Goal: Information Seeking & Learning: Compare options

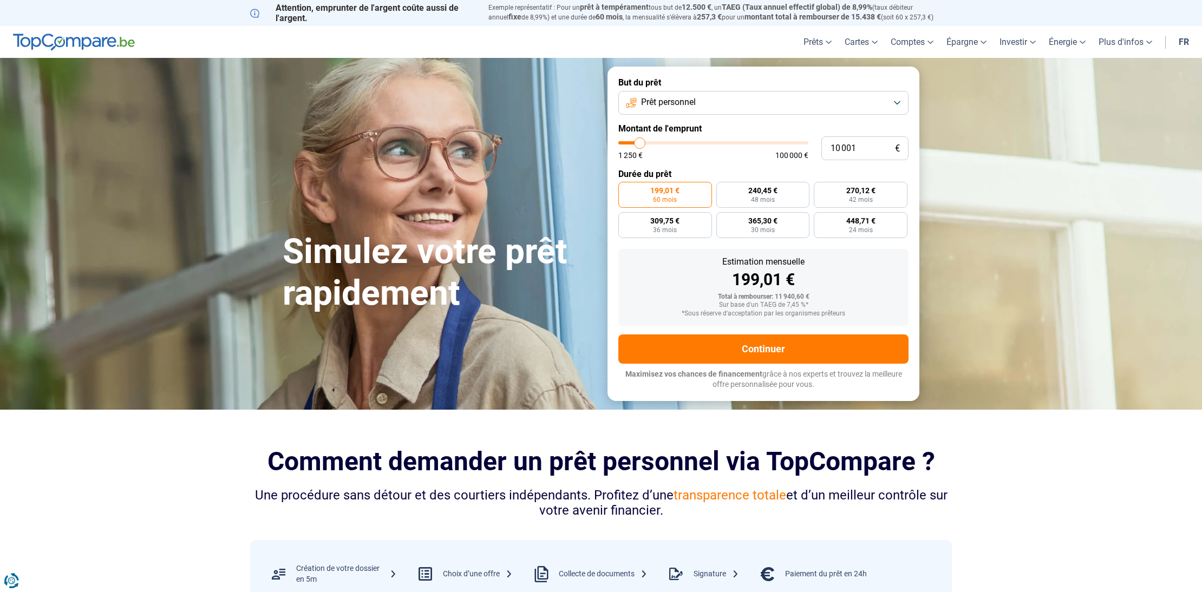
type input "10 750"
type input "10750"
type input "11 000"
type input "11000"
type input "11 250"
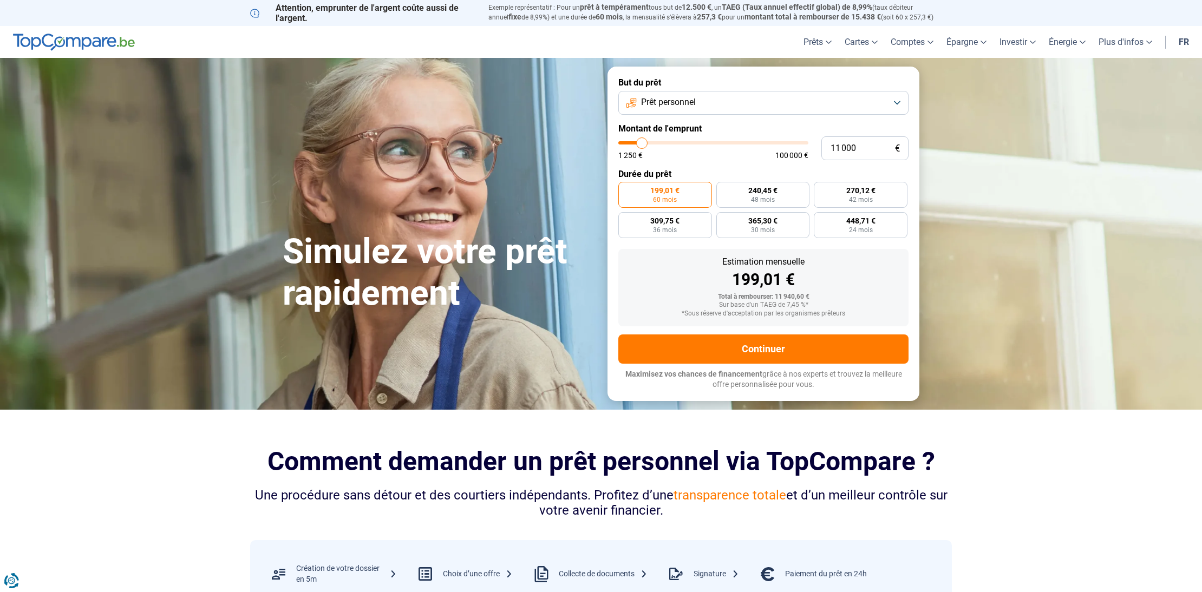
type input "11250"
type input "12 000"
type input "12000"
type input "13 000"
type input "13000"
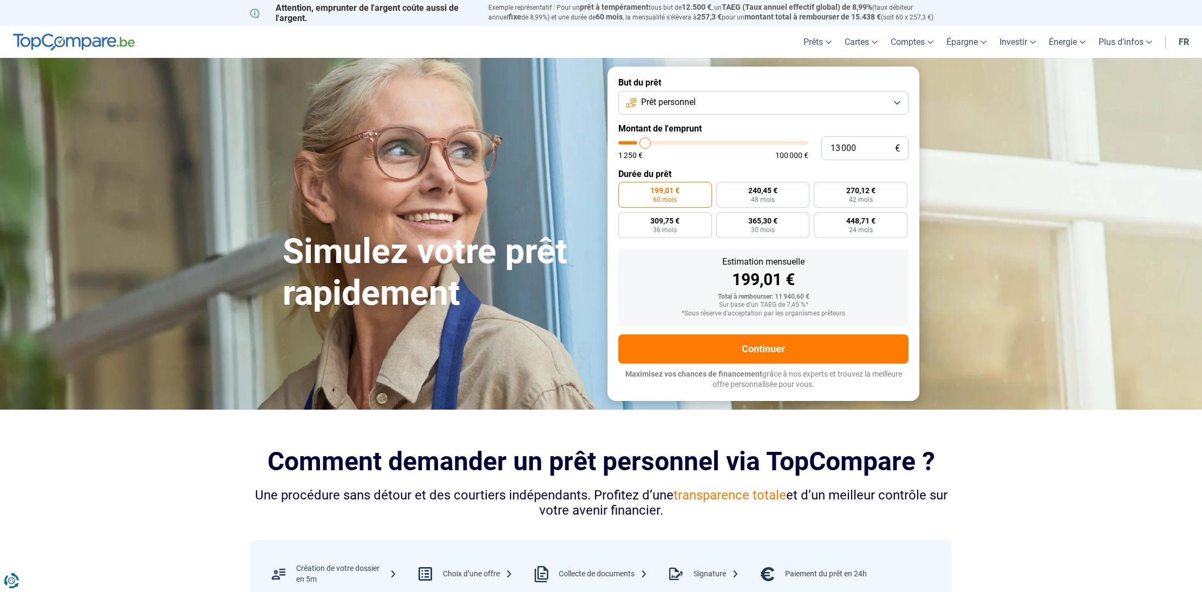
type input "13 750"
type input "13750"
type input "14 250"
type input "14250"
type input "14 500"
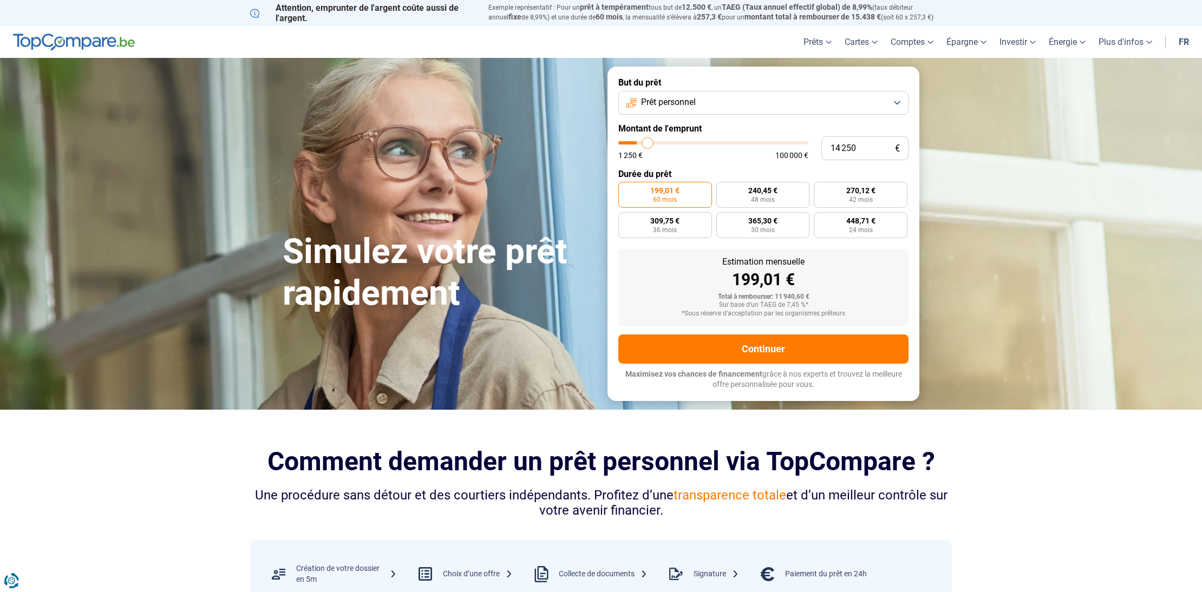
type input "14500"
type input "15 250"
type input "15250"
type input "16 000"
type input "16000"
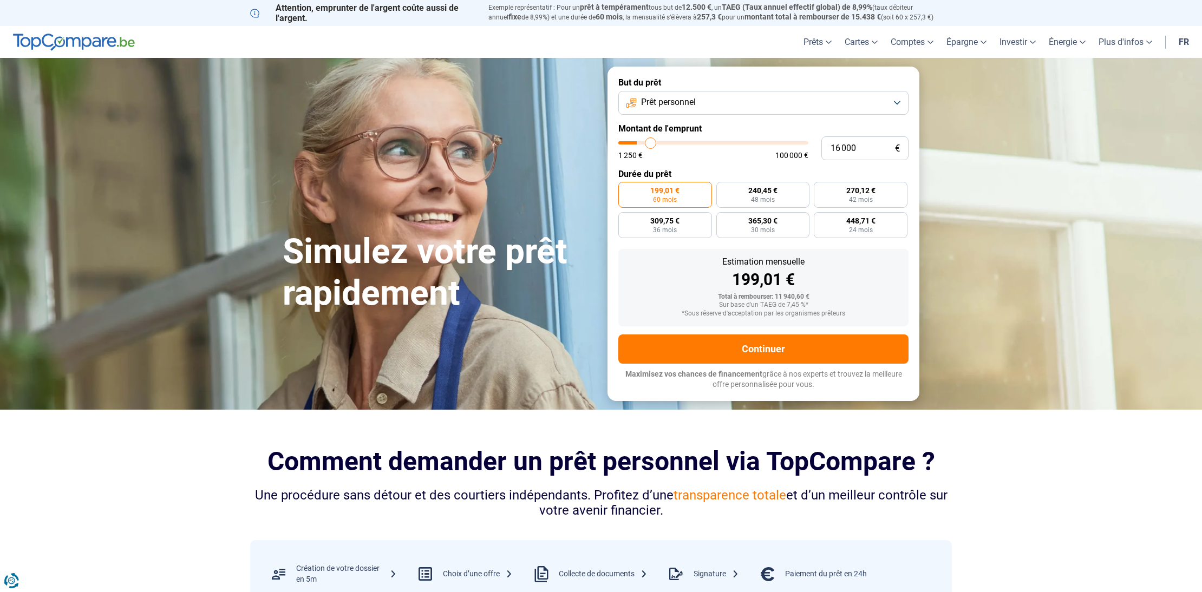
type input "17 250"
type input "17250"
type input "19 000"
type input "19000"
type input "20 000"
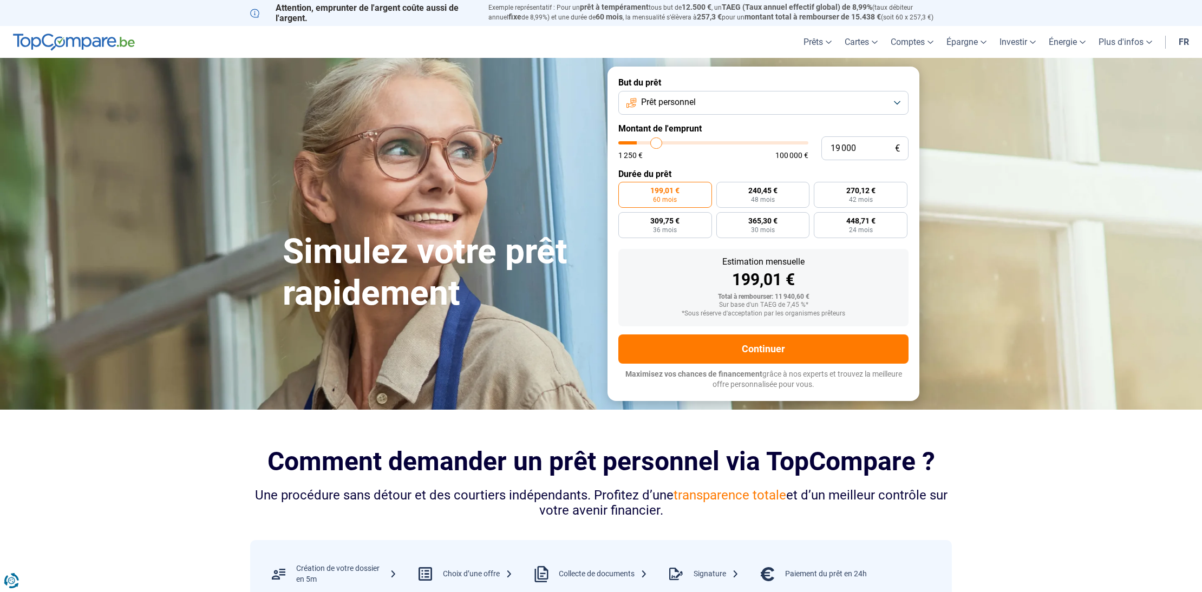
type input "20000"
type input "20 750"
type input "20750"
type input "21 500"
type input "21500"
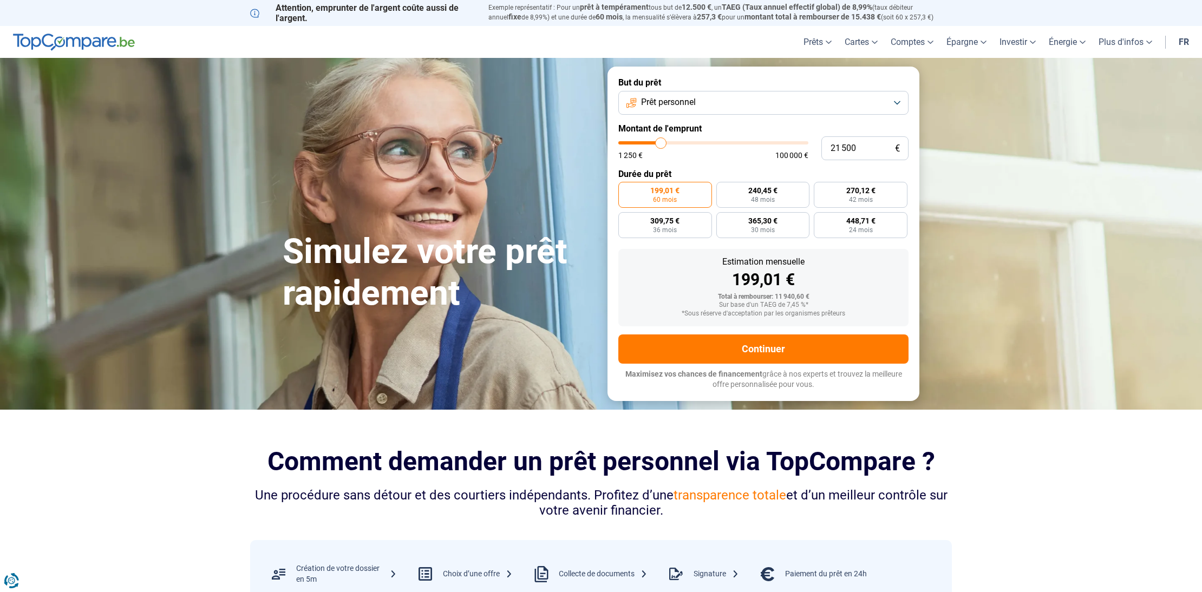
type input "21 750"
type input "21750"
type input "22 000"
type input "22000"
type input "22 250"
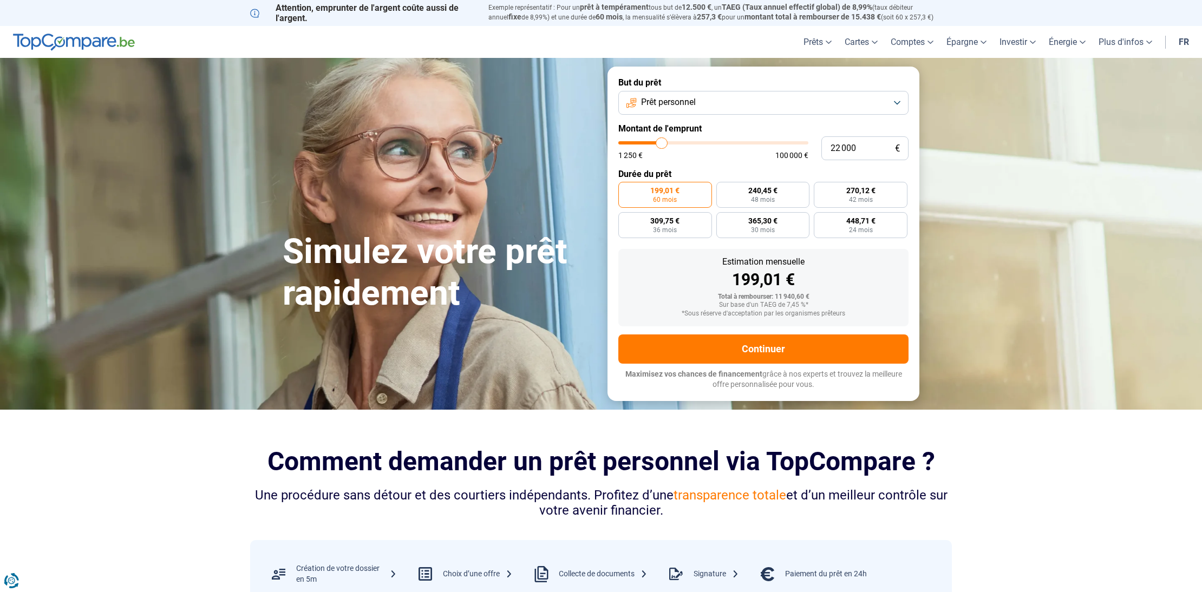
type input "22250"
type input "22 750"
type input "22750"
type input "23 250"
type input "23250"
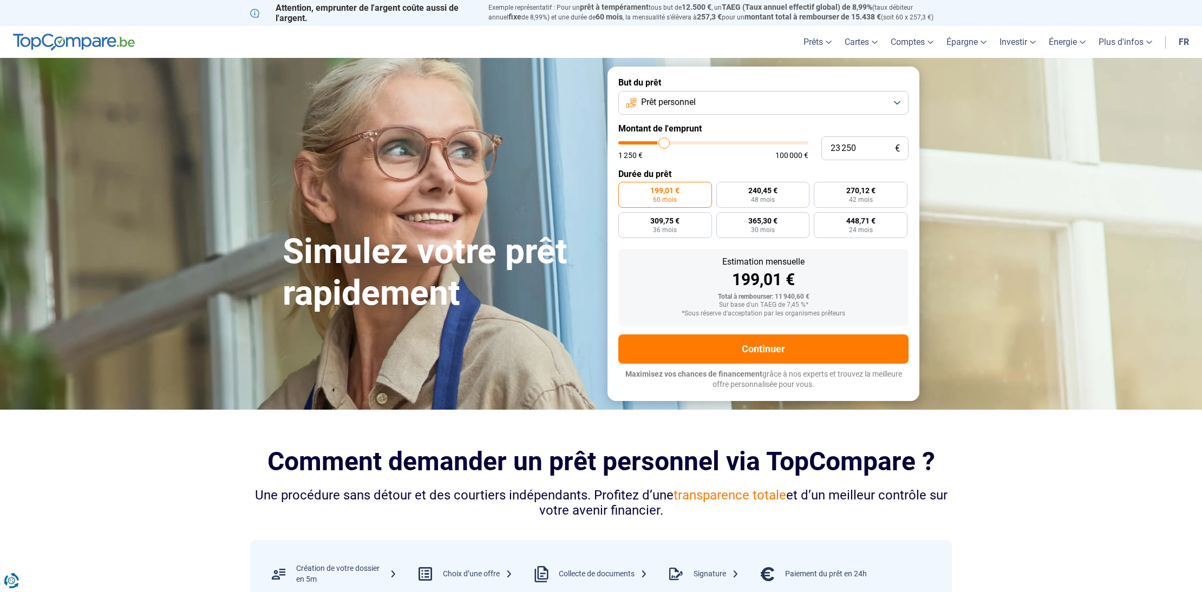
type input "24 000"
type input "24000"
type input "24 750"
type input "24750"
type input "26 000"
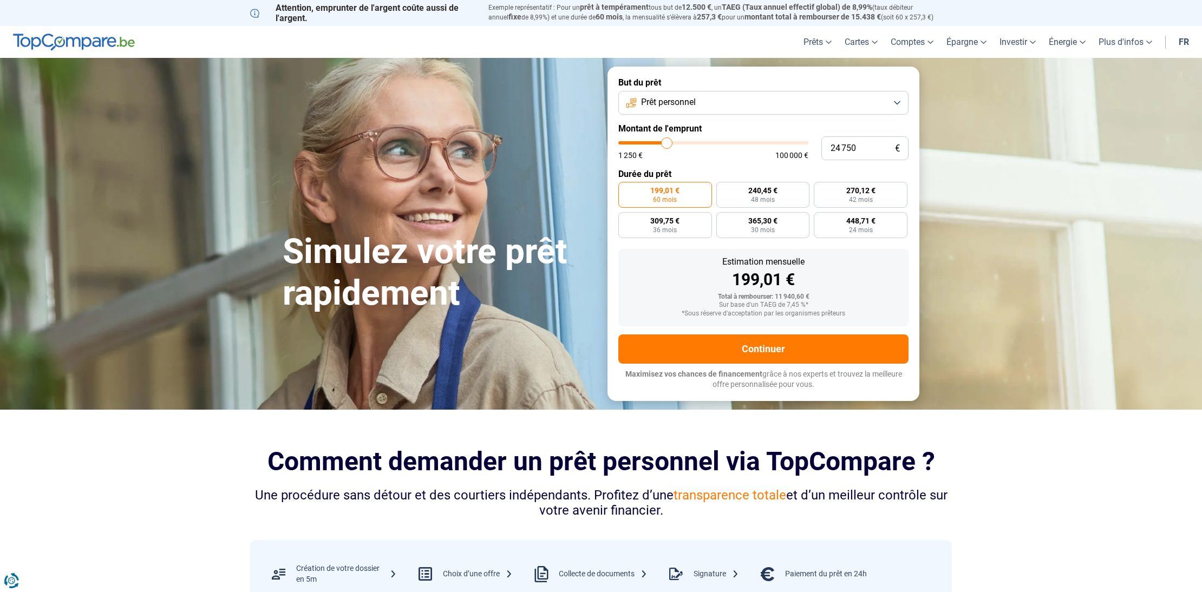
type input "26000"
type input "26 750"
type input "26750"
type input "27 000"
type input "27000"
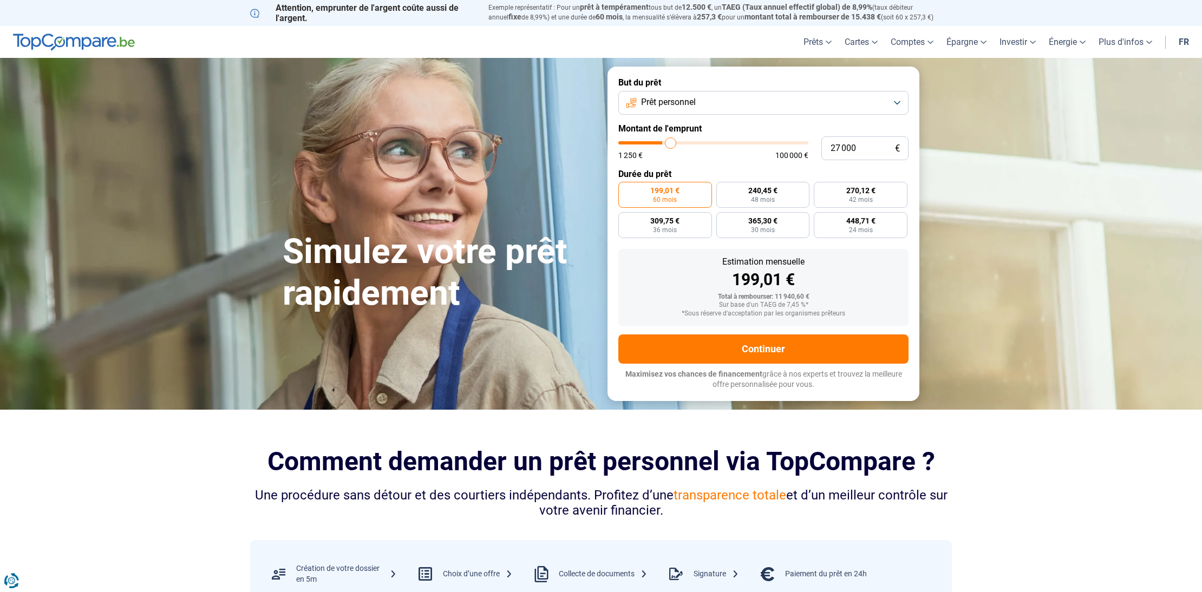
type input "27 500"
type input "27500"
type input "27 750"
type input "27750"
type input "28 000"
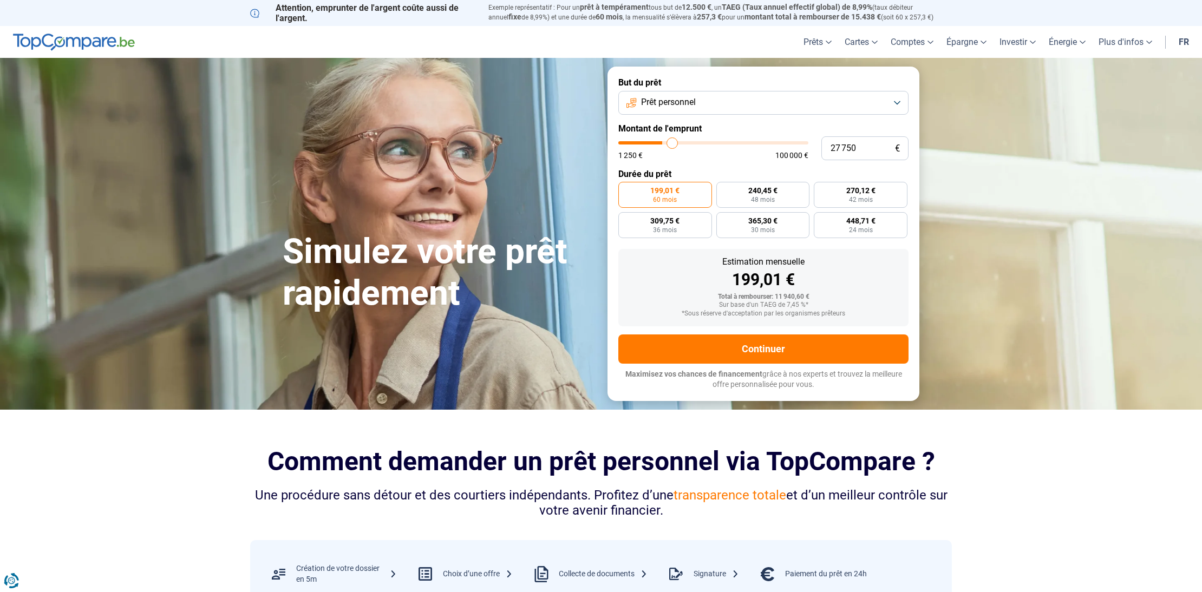
type input "28000"
type input "28 250"
type input "28250"
type input "28 500"
type input "28500"
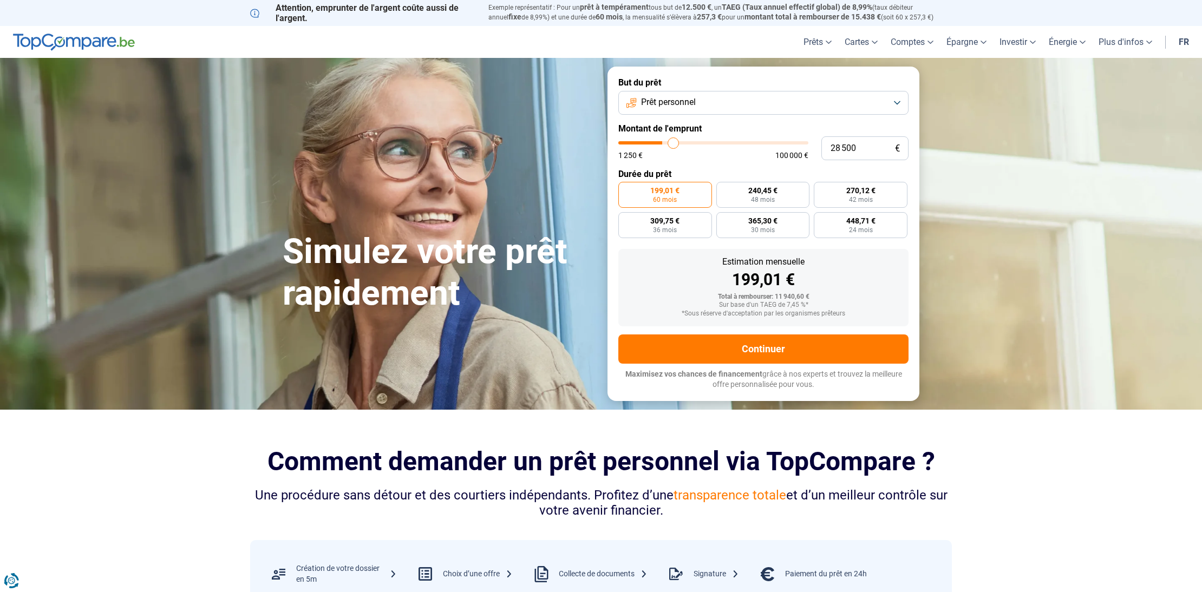
type input "28 750"
type input "28750"
type input "29 000"
type input "29000"
type input "29 250"
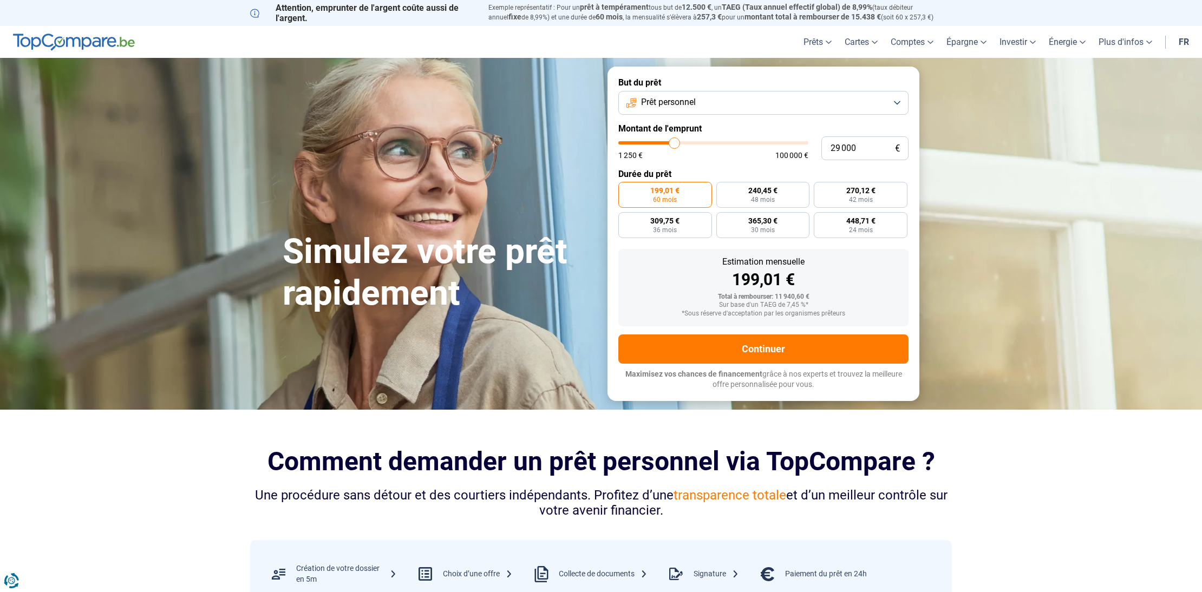
type input "29250"
type input "29 500"
type input "29500"
type input "30 000"
type input "30000"
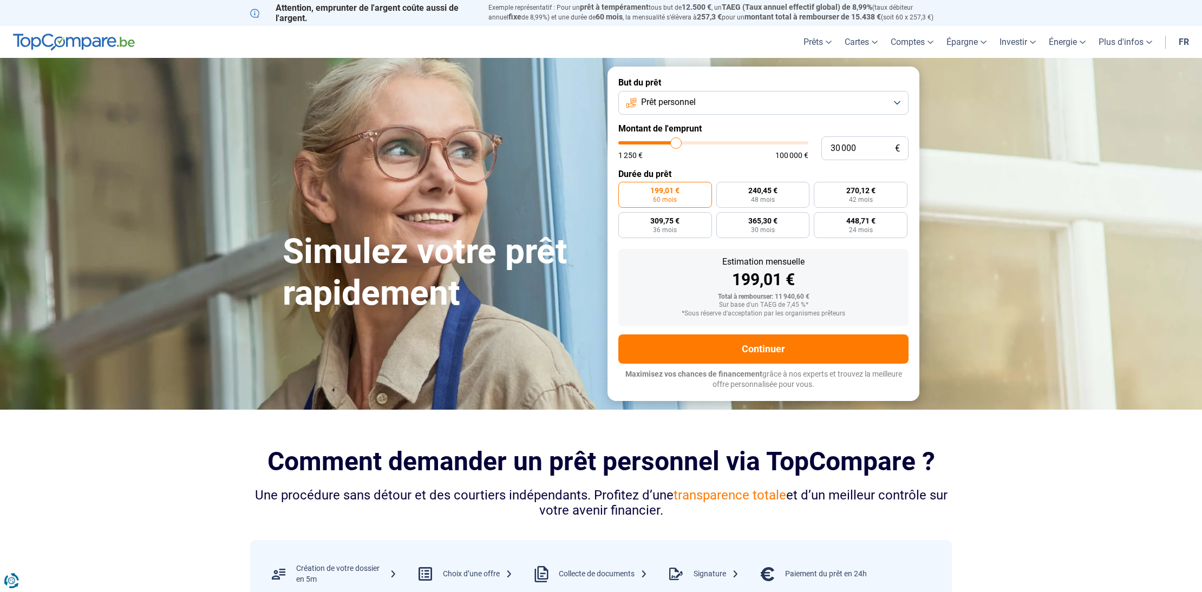
type input "30 500"
type input "30500"
type input "31 250"
type input "31250"
type input "31 750"
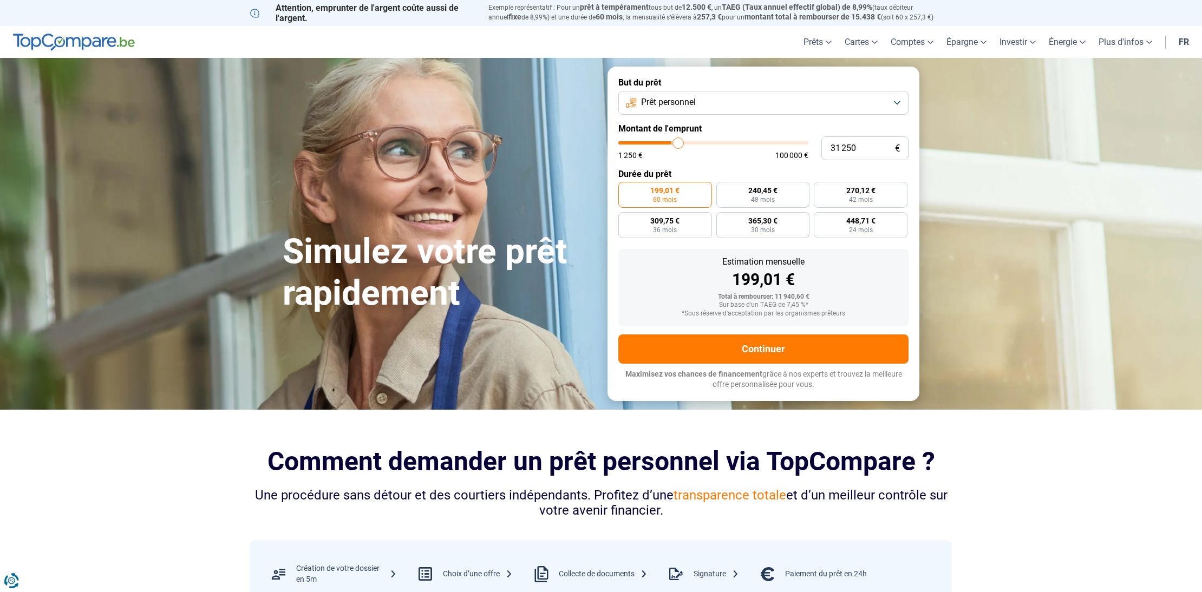
type input "31750"
type input "32 250"
type input "32250"
type input "32 500"
type input "32500"
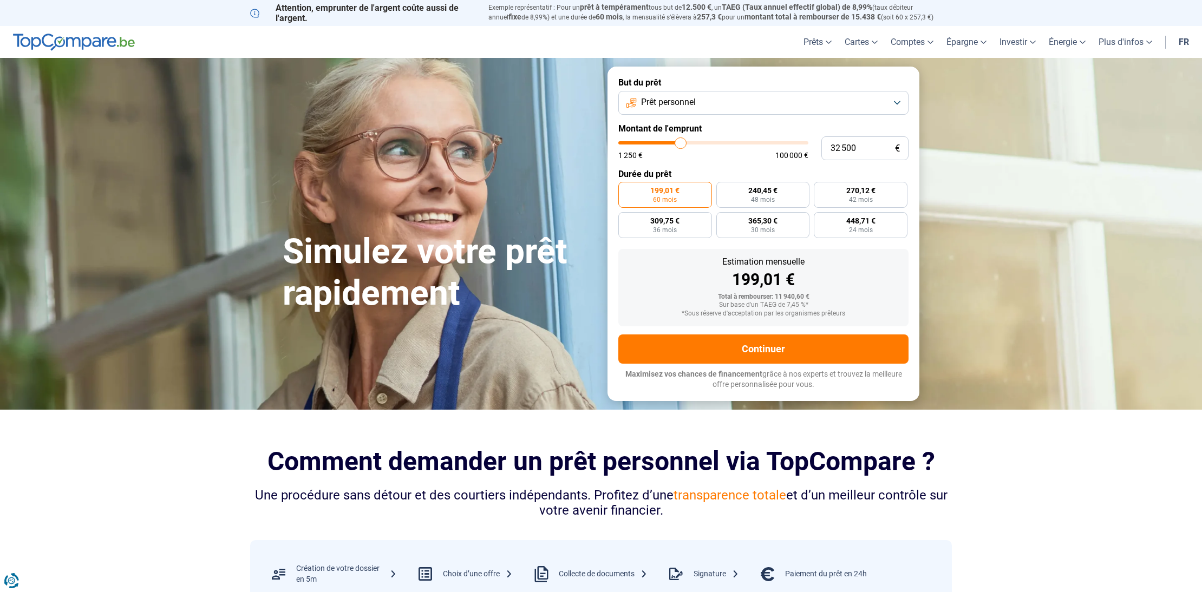
type input "32 750"
type input "32750"
type input "32 500"
type input "32500"
type input "32 250"
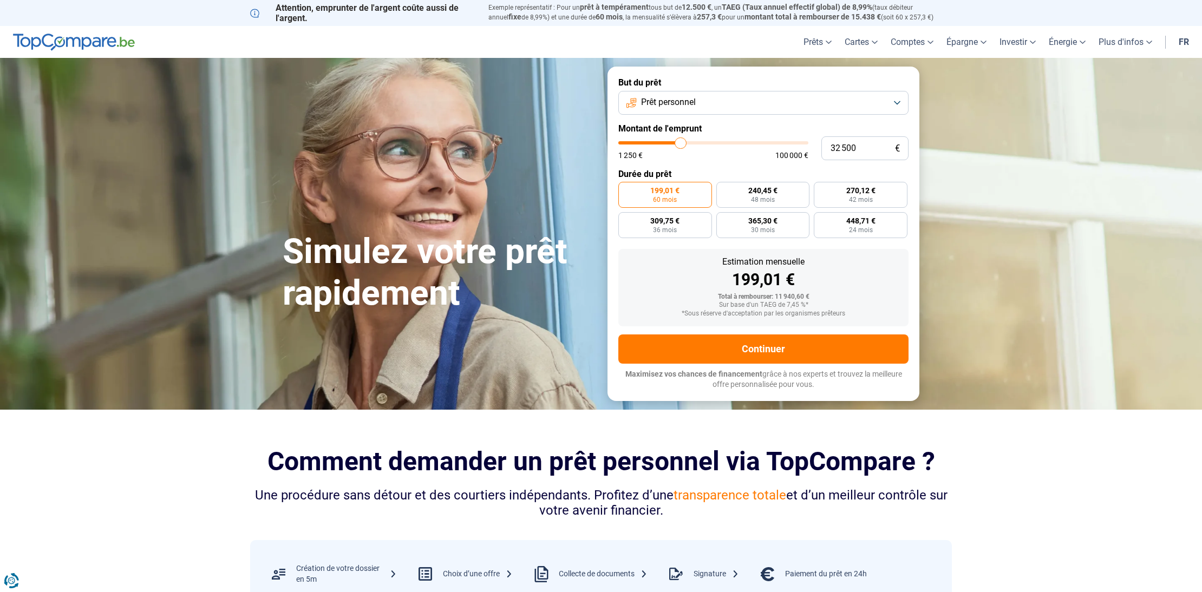
type input "32250"
type input "30 500"
type input "30500"
type input "29 250"
type input "29250"
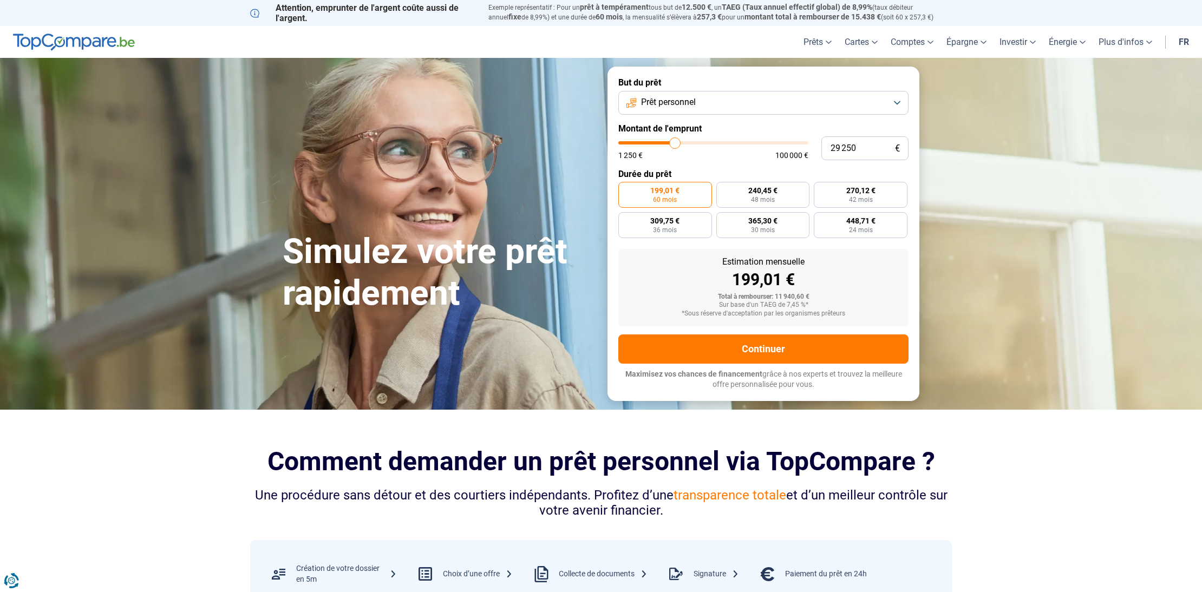
type input "28 500"
type input "28500"
type input "28 000"
type input "28000"
type input "27 750"
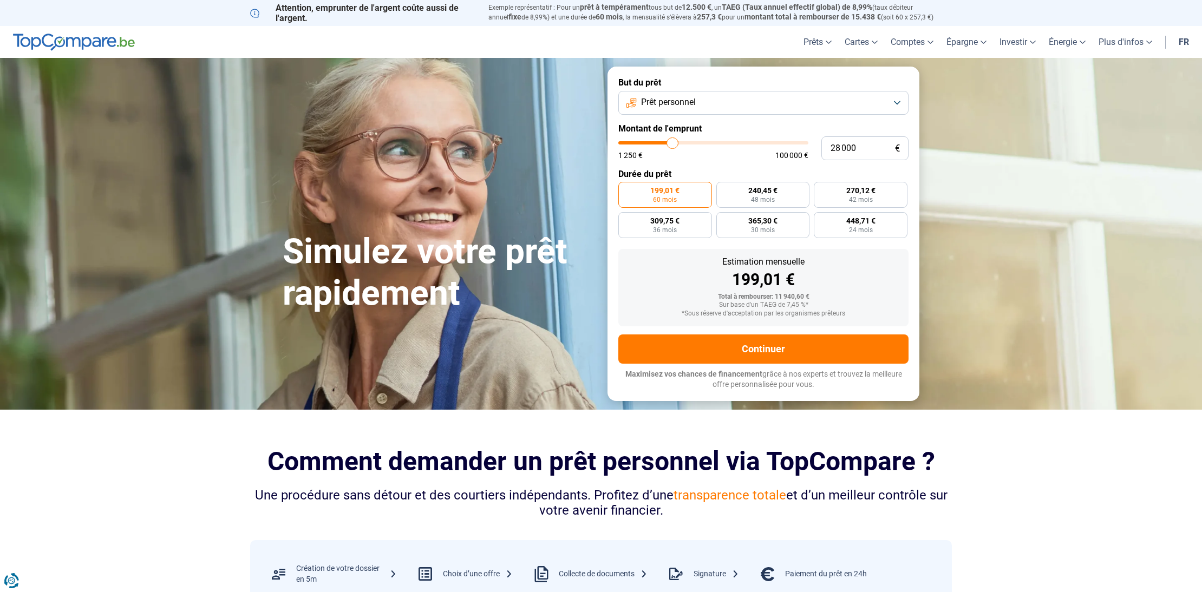
type input "27750"
type input "27 500"
type input "27500"
type input "27 000"
type input "27000"
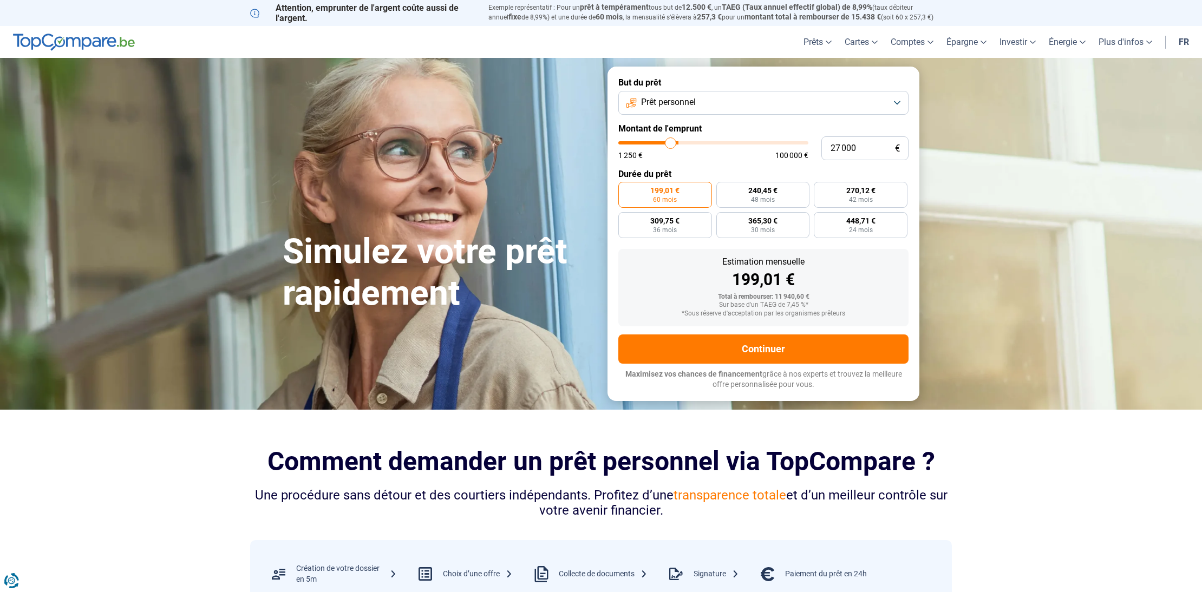
type input "26 750"
type input "26750"
type input "26 250"
type input "26250"
type input "25 750"
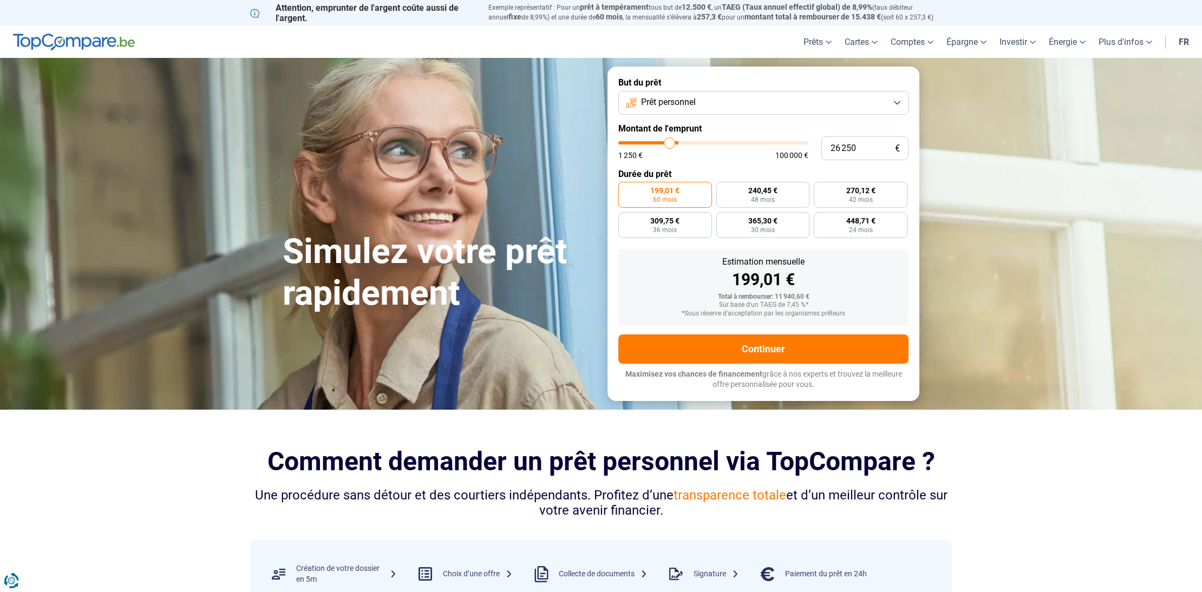
type input "25750"
type input "25 000"
type input "25000"
type input "24 500"
type input "24500"
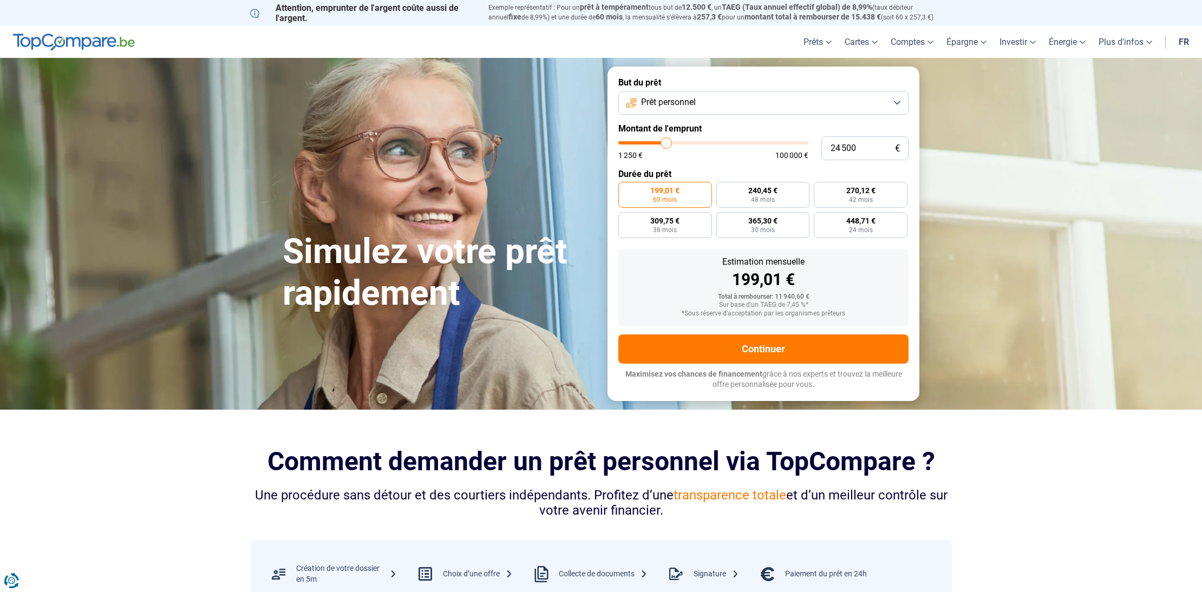
type input "24 000"
type input "24000"
type input "23 500"
type input "23500"
type input "23 250"
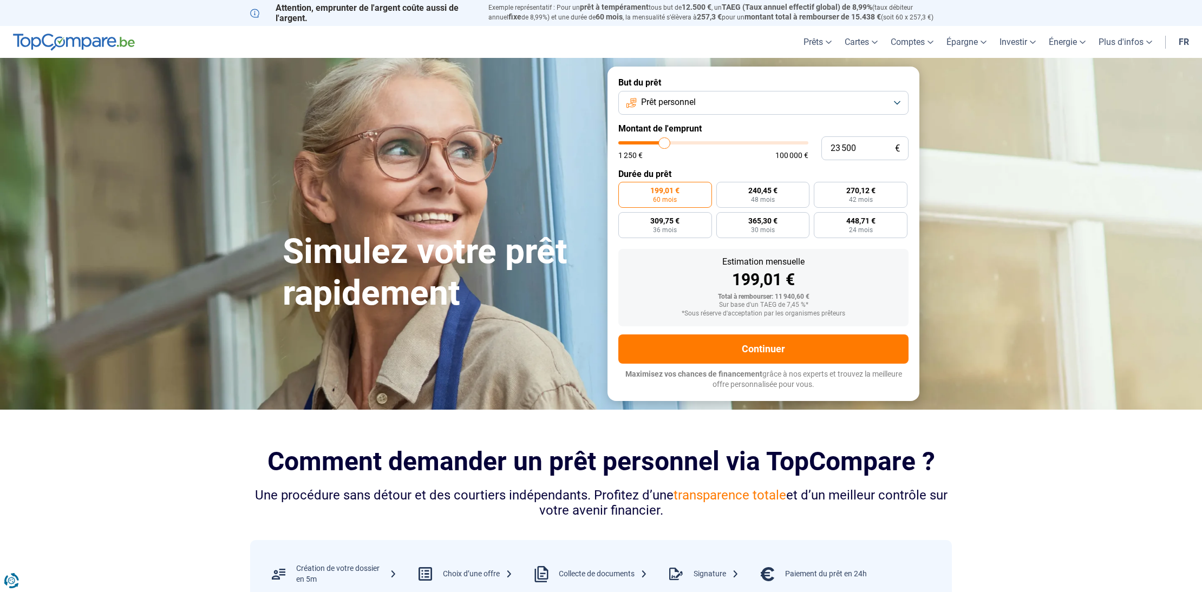
type input "23250"
type input "22 750"
type input "22750"
type input "22 500"
type input "22500"
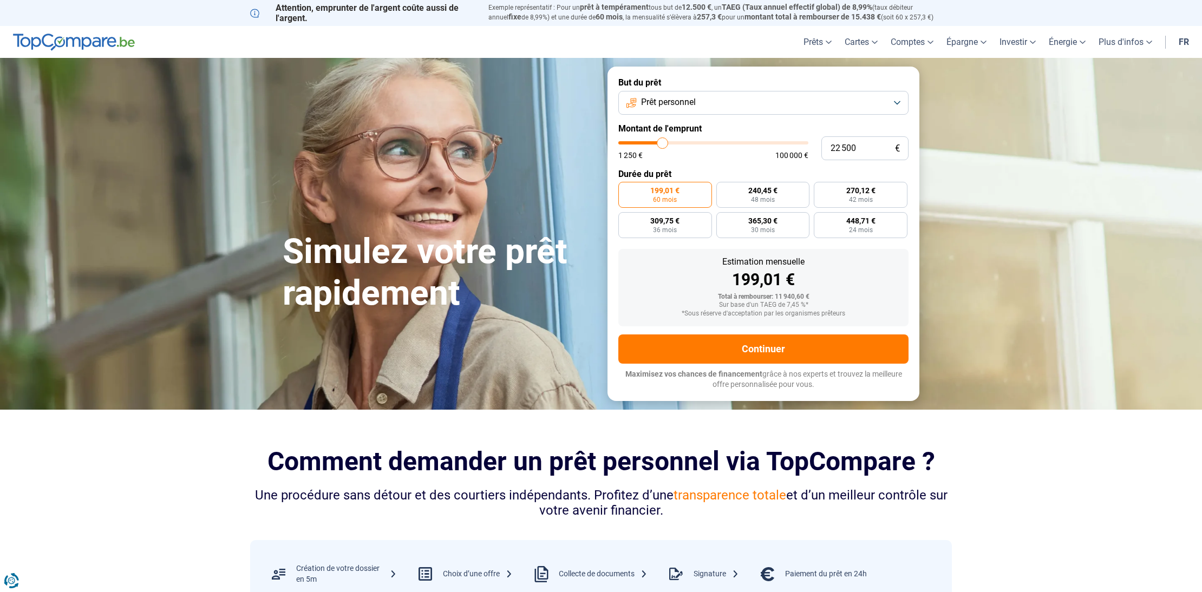
type input "22 000"
type input "22000"
type input "21 000"
type input "21000"
type input "19 000"
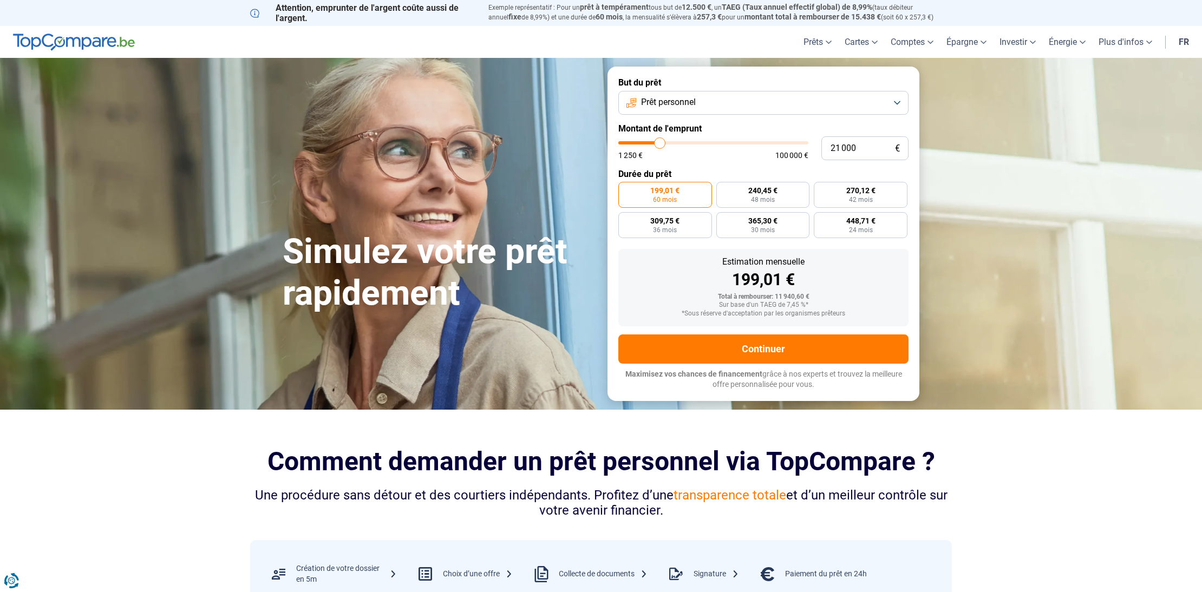
type input "19000"
type input "17 750"
type input "17750"
type input "15 750"
type input "15750"
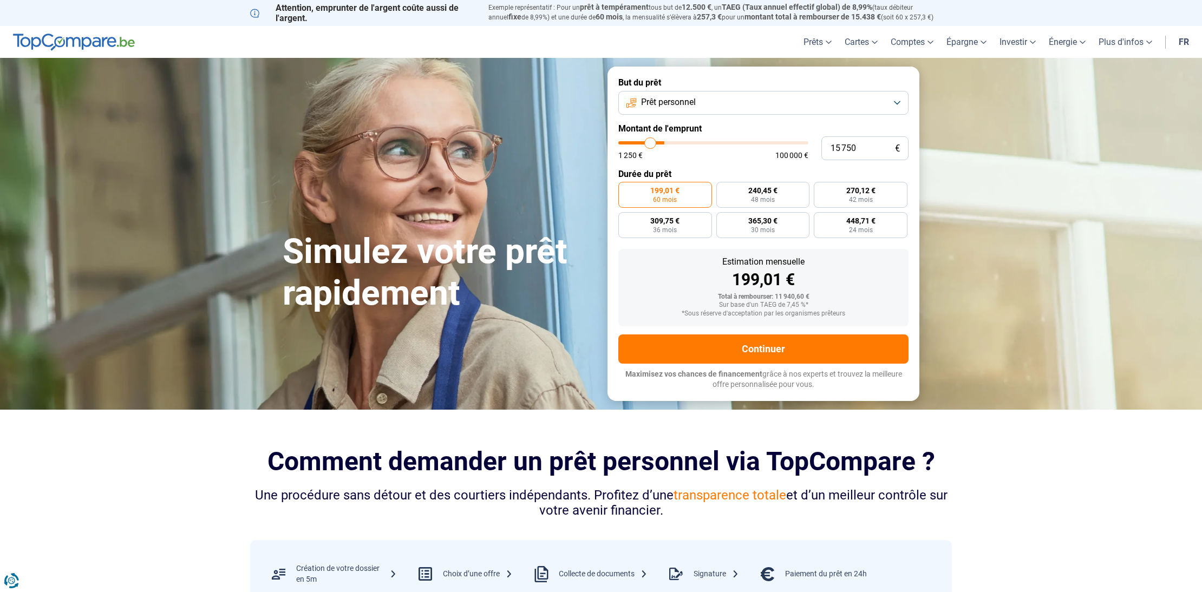
type input "13 500"
type input "13500"
type input "12 500"
type input "12500"
type input "12 250"
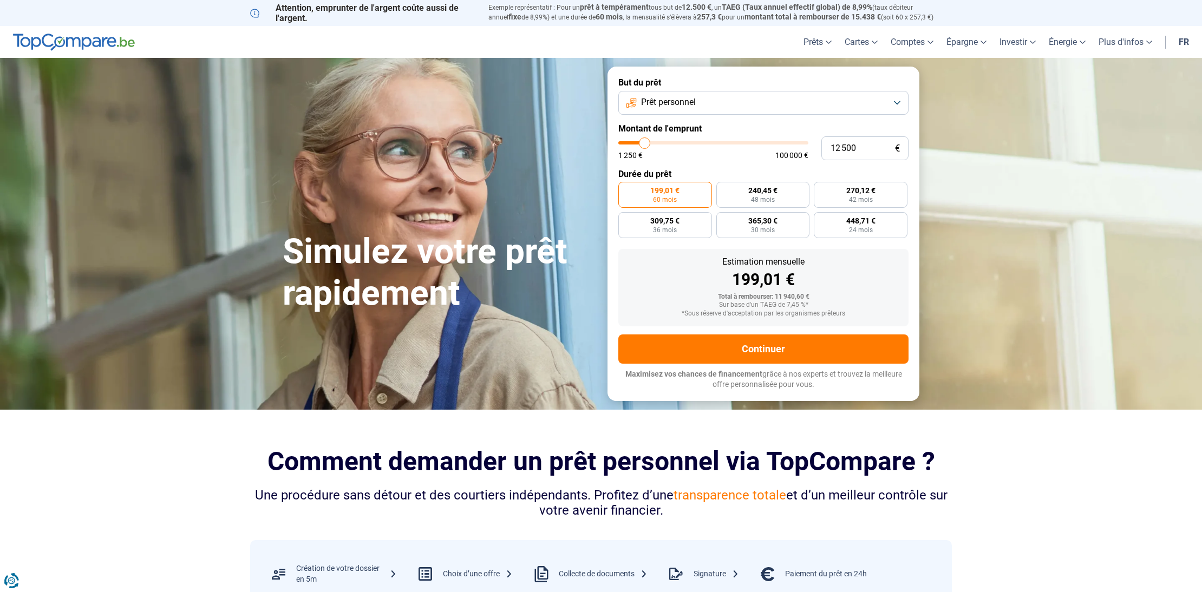
type input "12250"
type input "11 750"
type input "11750"
type input "11 250"
type input "11250"
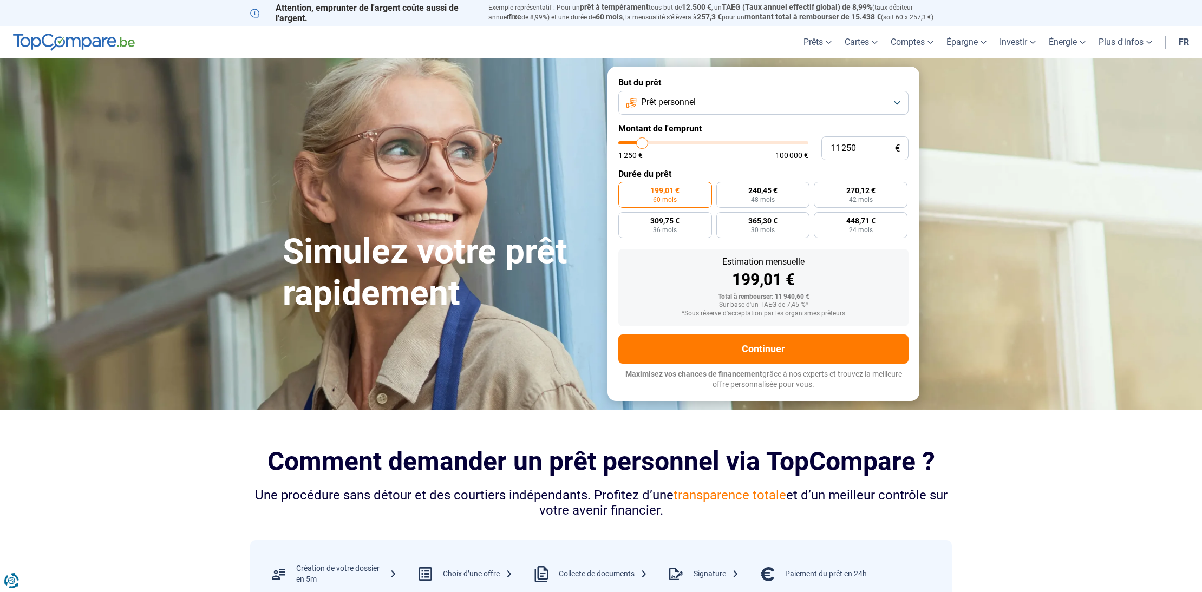
type input "11 000"
type input "11000"
type input "10 750"
type input "10750"
type input "10 500"
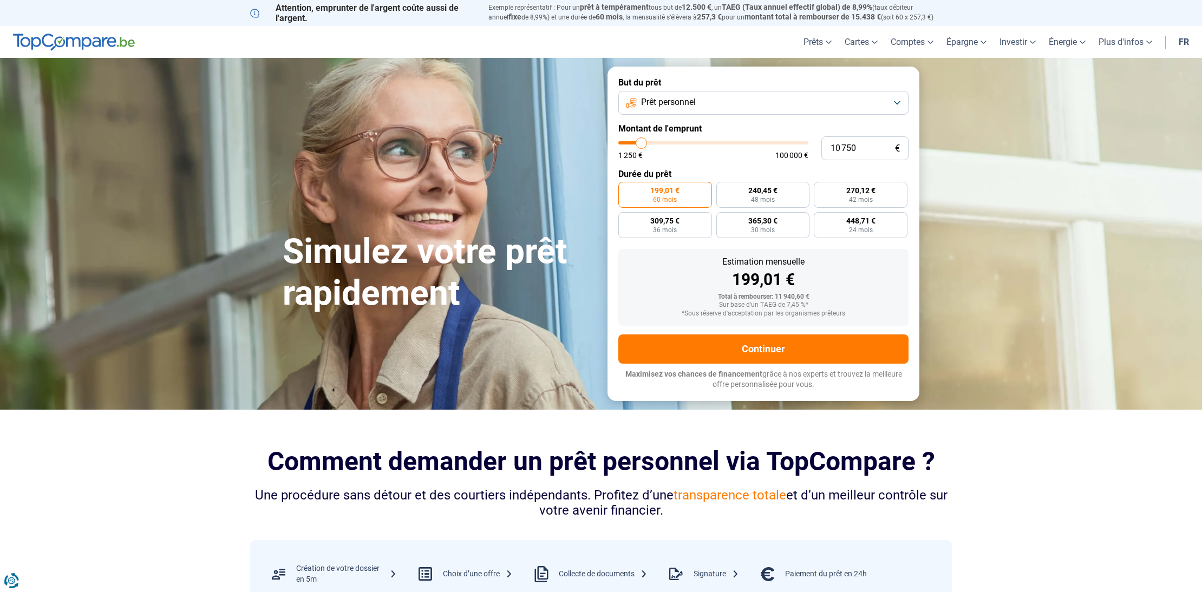
type input "10500"
type input "10 000"
type input "10000"
type input "9 000"
type input "9000"
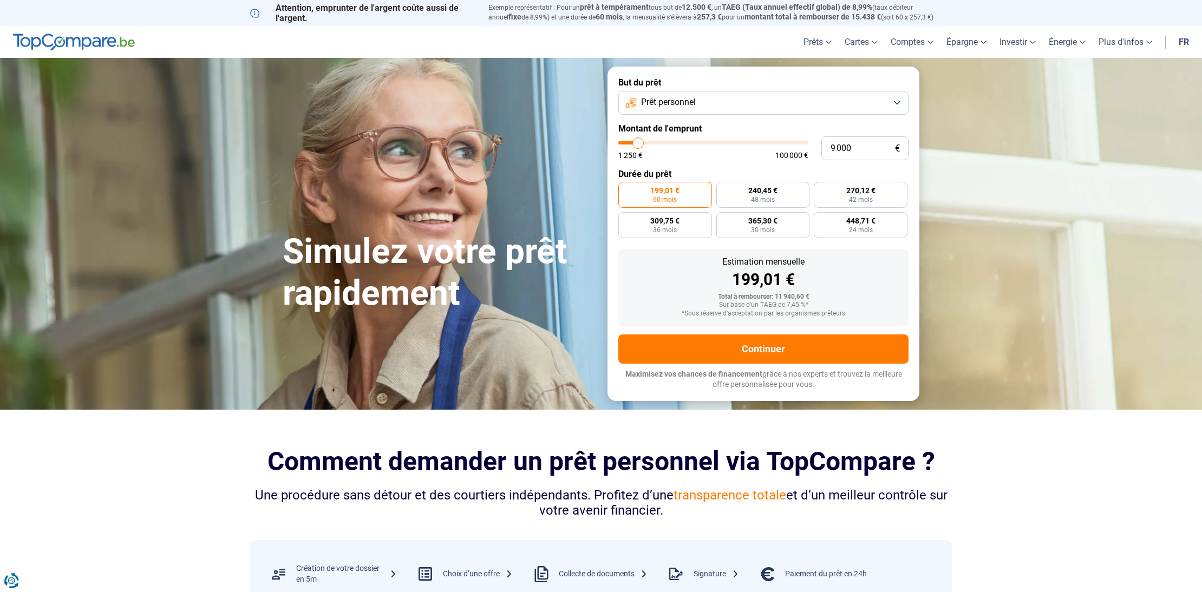
type input "8 750"
type input "8750"
type input "8 500"
type input "8500"
type input "8 250"
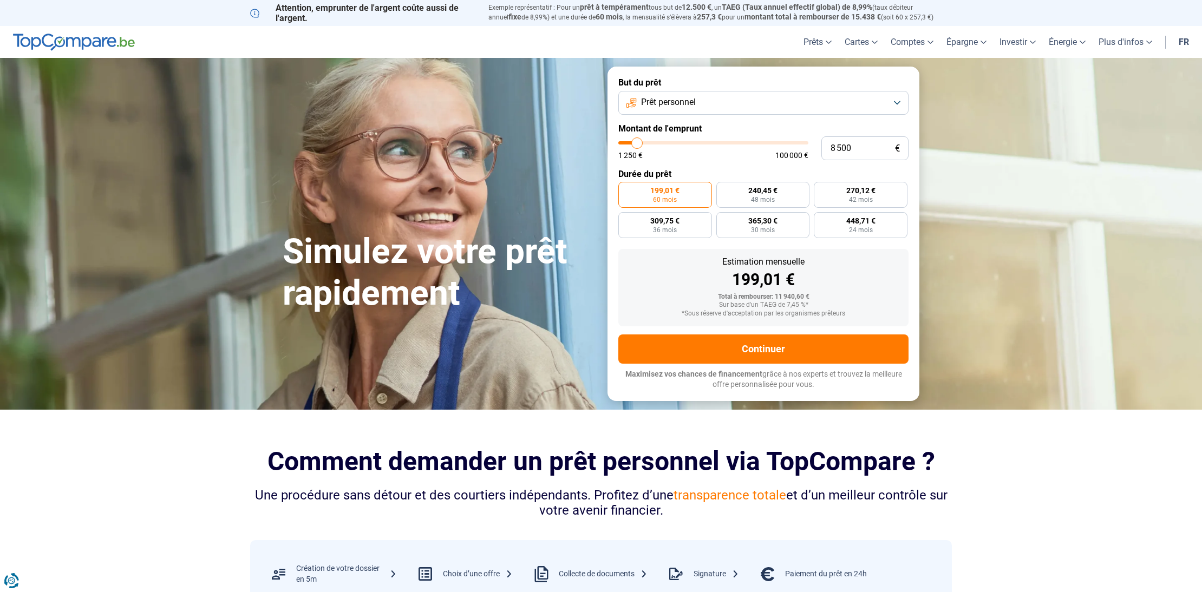
type input "8250"
type input "7 500"
type input "7500"
type input "6 500"
type input "6500"
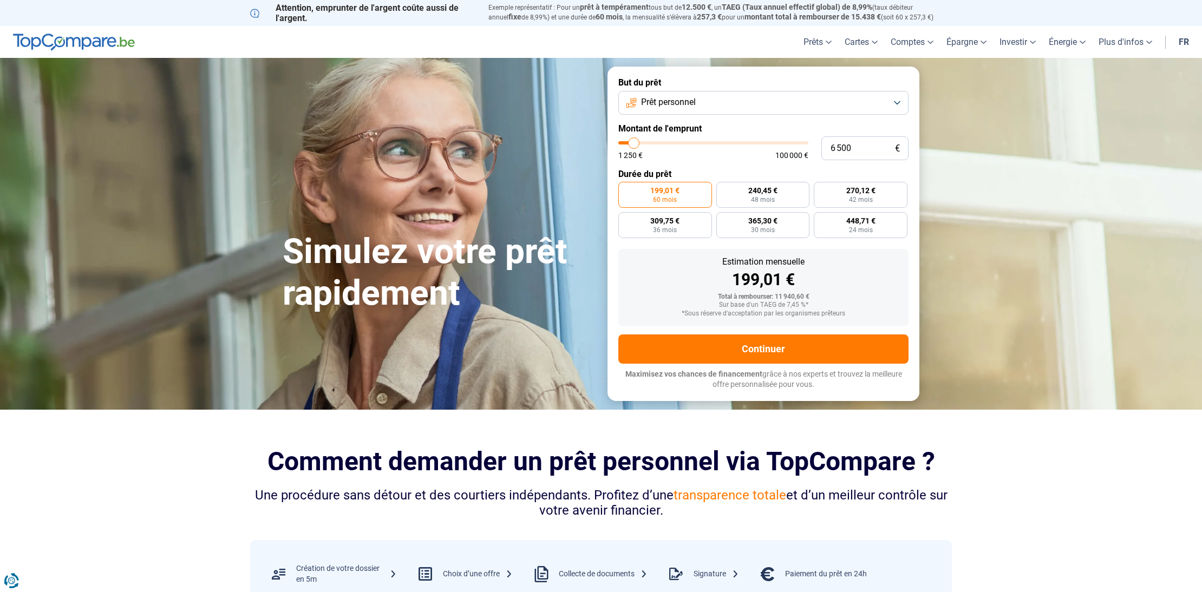
type input "5 750"
type input "5750"
type input "4 250"
type input "4250"
type input "3 000"
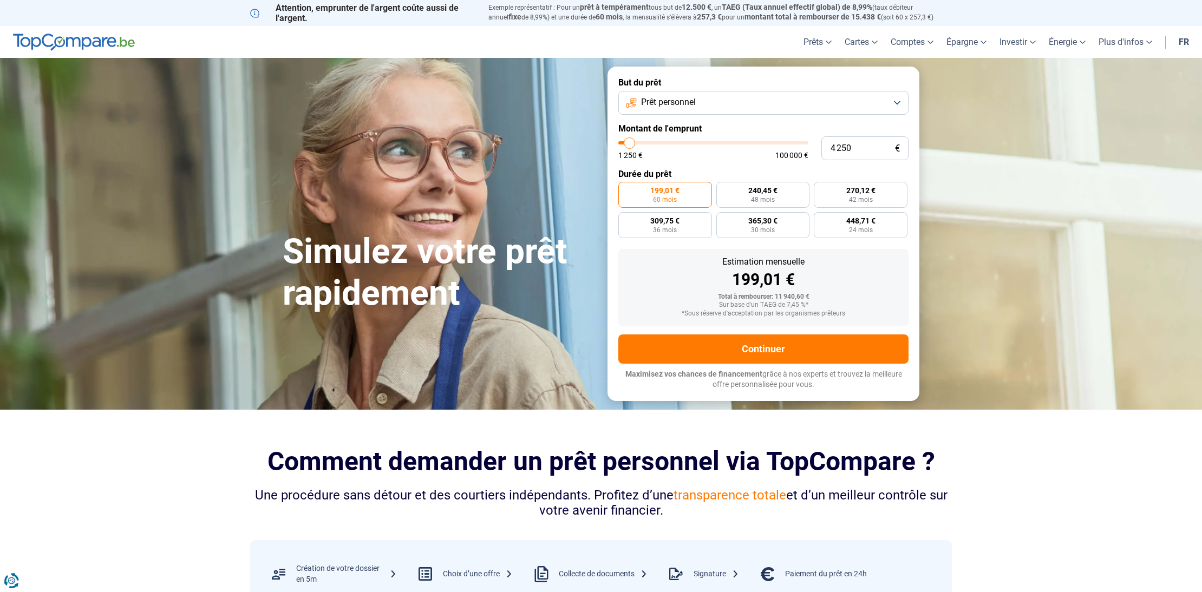
type input "3000"
type input "2 750"
type input "2750"
type input "3 000"
type input "3000"
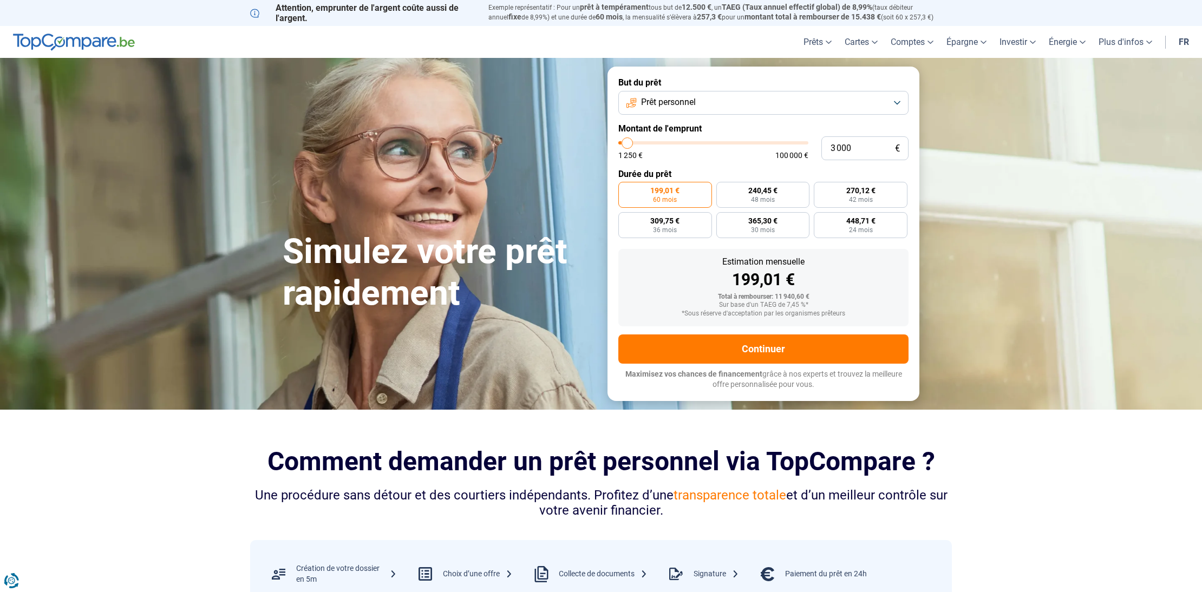
type input "3 250"
type input "3250"
type input "3 500"
type input "3500"
type input "3 750"
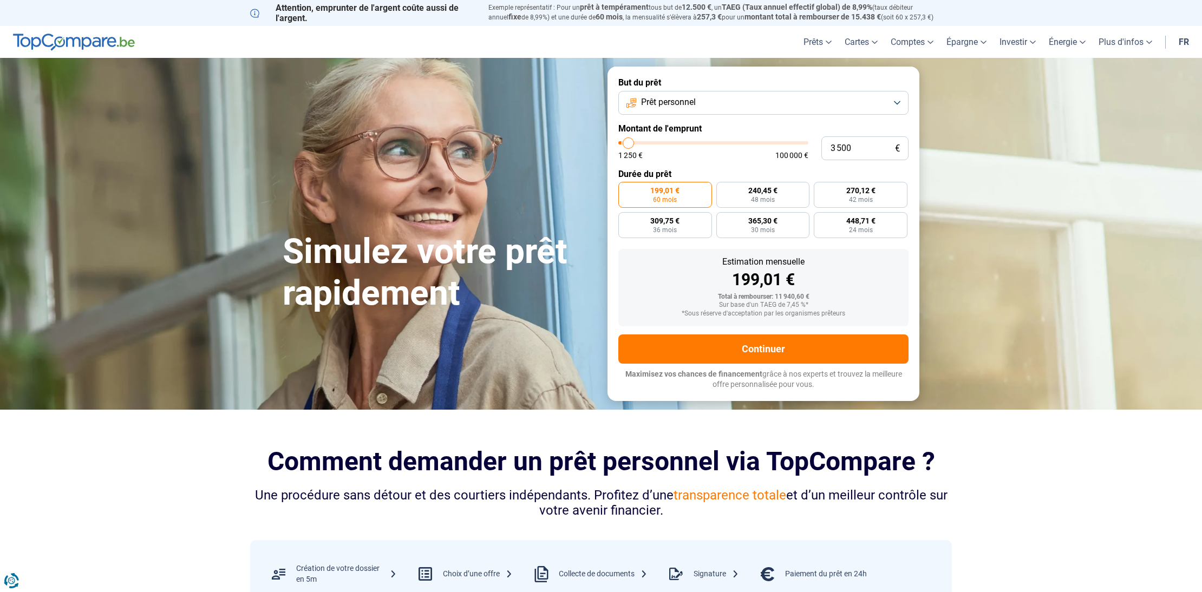
type input "3750"
type input "4 500"
type input "4500"
type input "5 000"
type input "5000"
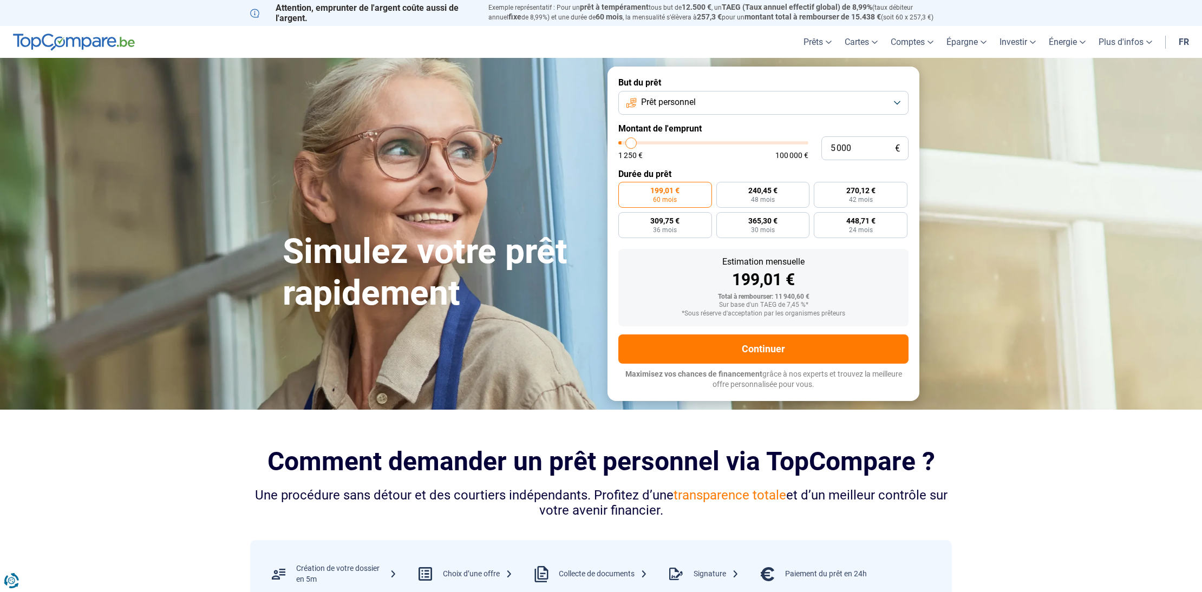
type input "5 250"
type input "5250"
type input "5 500"
drag, startPoint x: 641, startPoint y: 145, endPoint x: 632, endPoint y: 147, distance: 10.0
type input "5500"
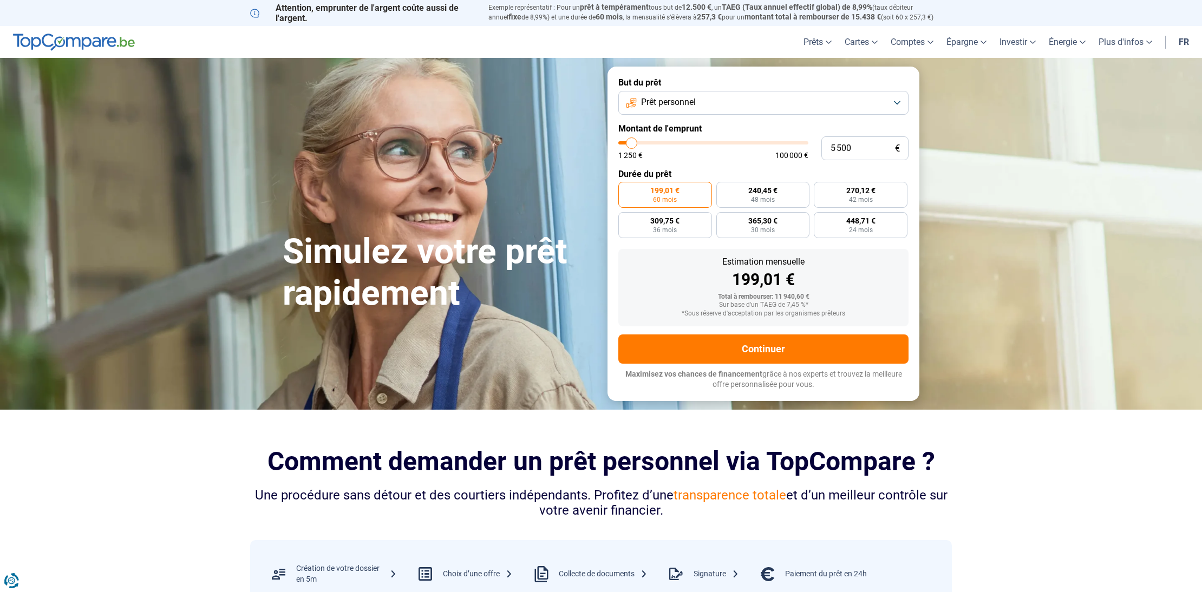
click at [632, 145] on input "range" at bounding box center [713, 142] width 190 height 3
radio input "true"
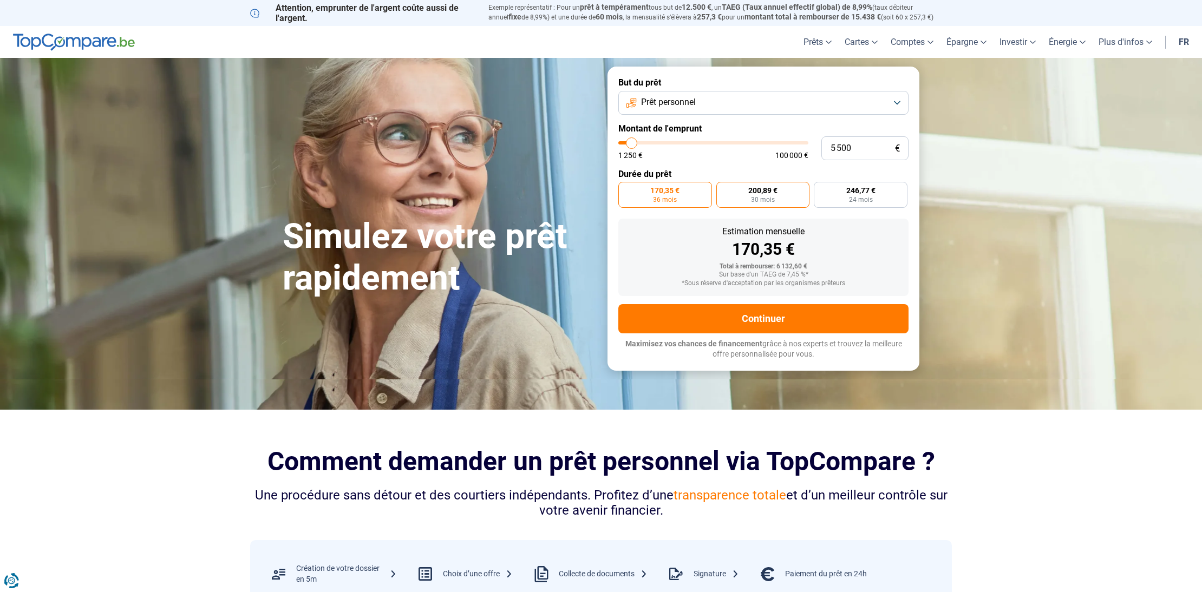
click at [757, 199] on span "30 mois" at bounding box center [763, 199] width 24 height 6
click at [723, 189] on input "200,89 € 30 mois" at bounding box center [719, 185] width 7 height 7
radio input "true"
type input "7 500"
type input "7500"
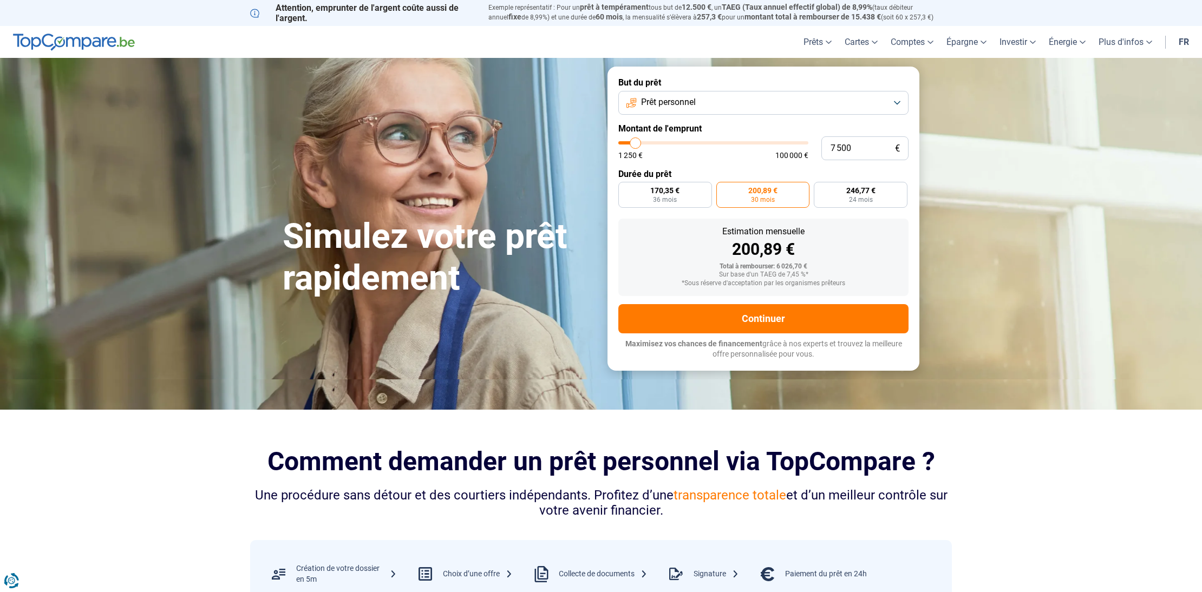
type input "7 750"
type input "7750"
type input "8 000"
type input "8000"
type input "8 250"
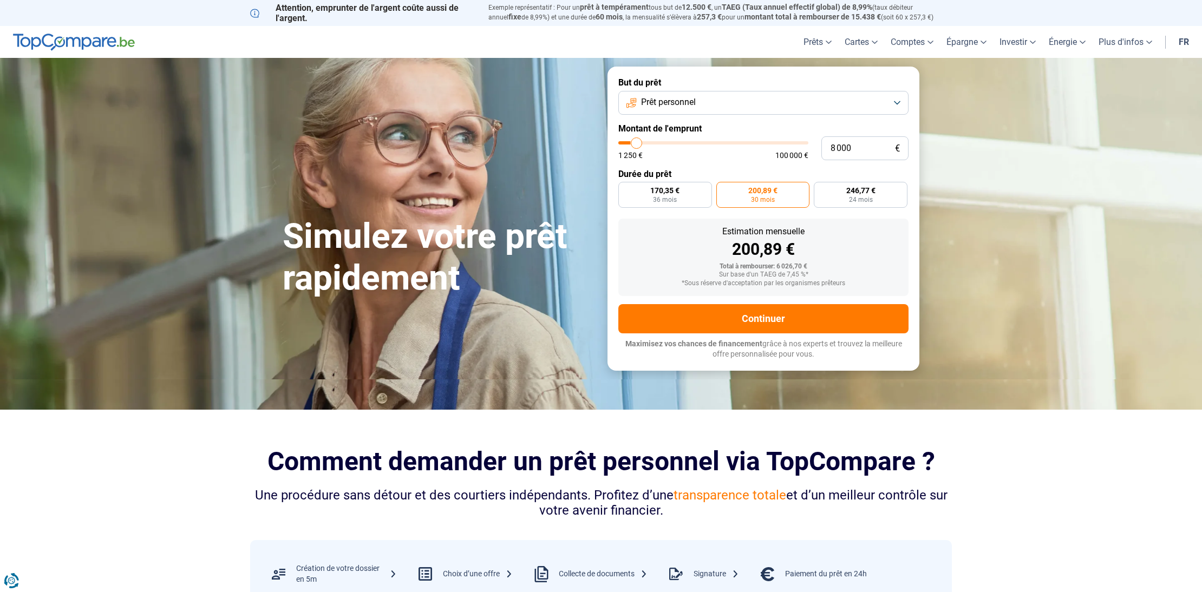
type input "8250"
type input "8 500"
type input "8500"
type input "8 250"
type input "8250"
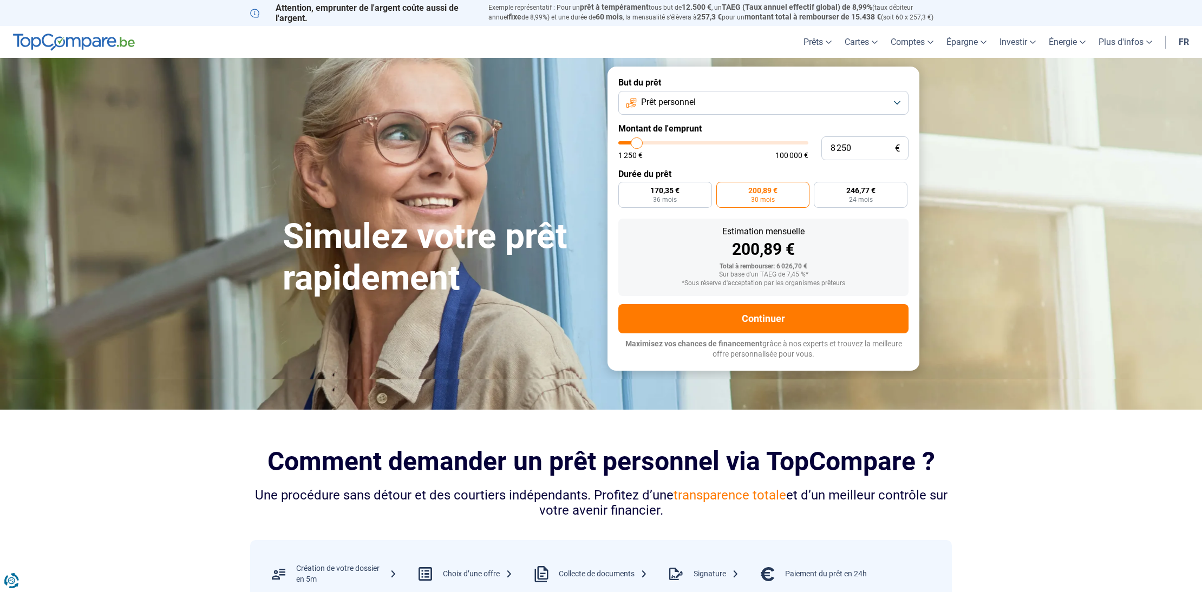
type input "8 000"
type input "8000"
click at [636, 145] on input "range" at bounding box center [713, 142] width 190 height 3
